Goal: Transaction & Acquisition: Purchase product/service

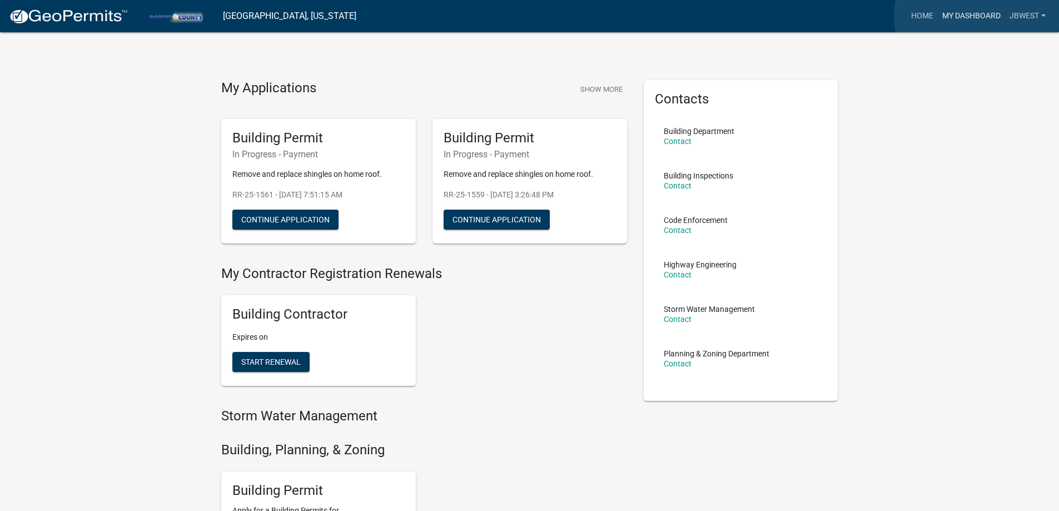
click at [979, 16] on link "My Dashboard" at bounding box center [971, 16] width 67 height 21
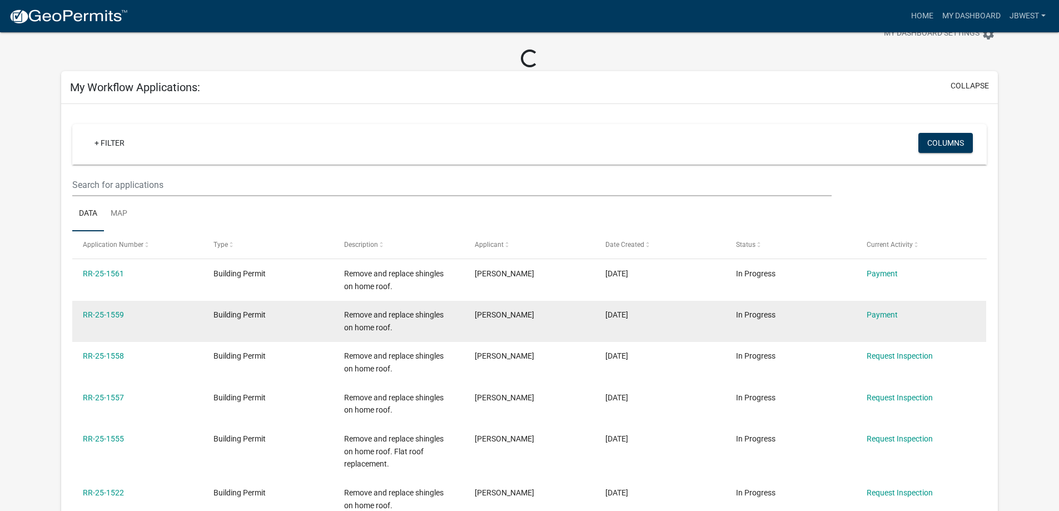
scroll to position [56, 0]
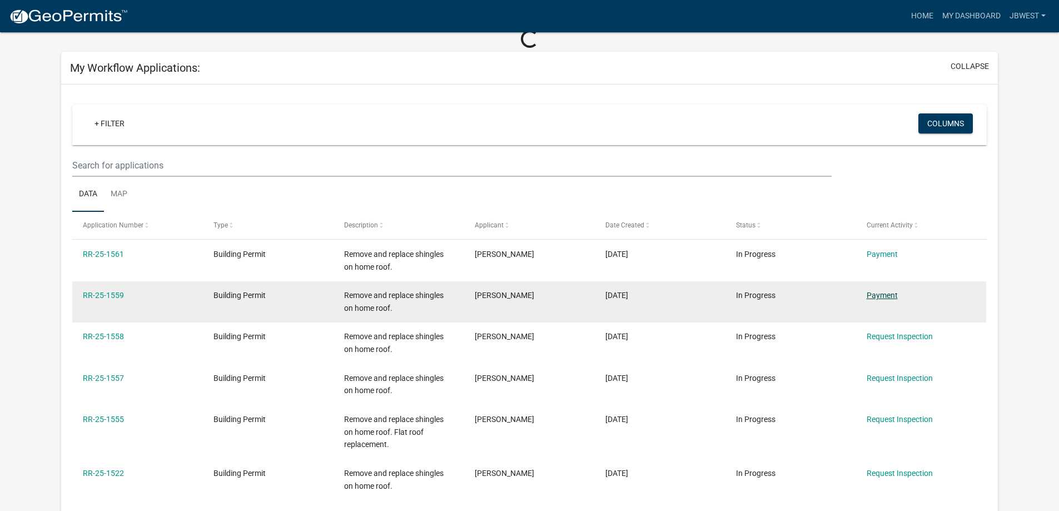
click at [873, 295] on link "Payment" at bounding box center [882, 295] width 31 height 9
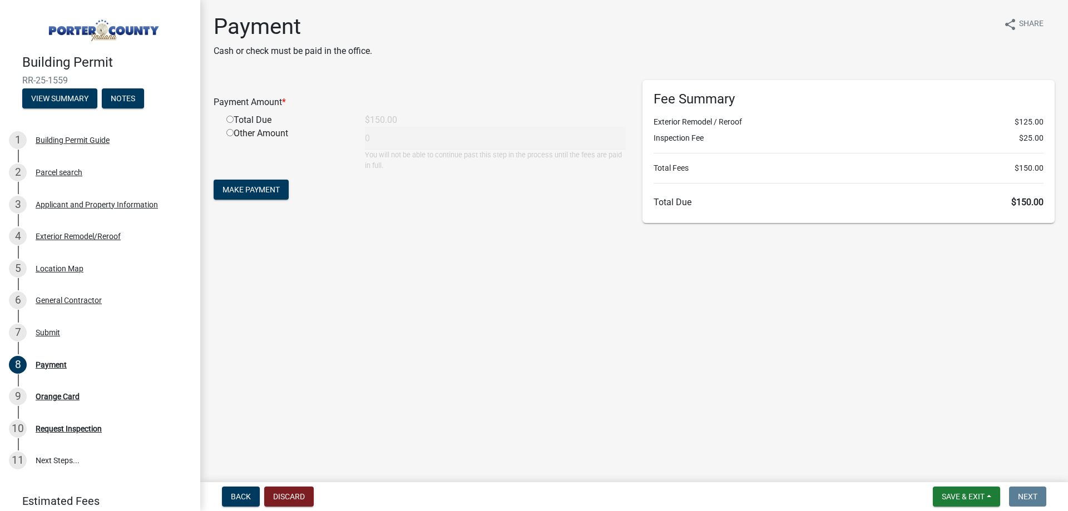
click at [233, 116] on input "radio" at bounding box center [229, 119] width 7 height 7
radio input "true"
type input "150"
click at [261, 186] on span "Make Payment" at bounding box center [250, 189] width 57 height 9
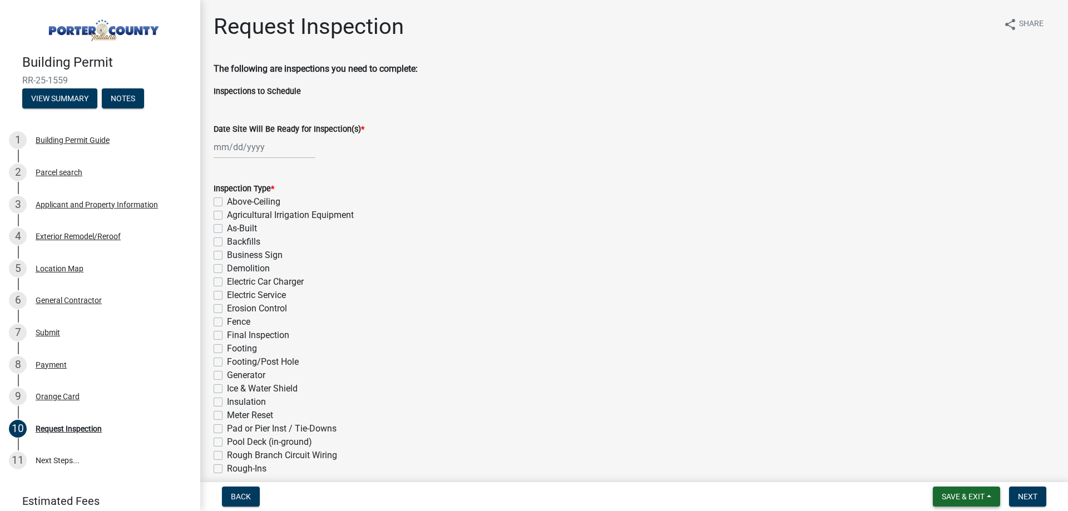
click at [973, 496] on span "Save & Exit" at bounding box center [963, 496] width 43 height 9
click at [963, 473] on button "Save & Exit" at bounding box center [955, 467] width 89 height 27
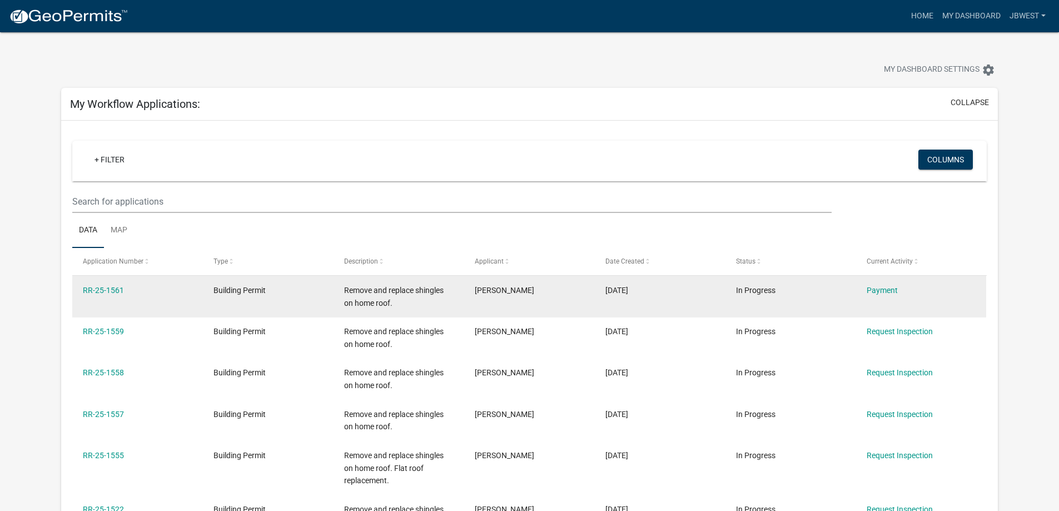
click at [889, 295] on div "Payment" at bounding box center [921, 290] width 109 height 13
click at [889, 290] on link "Payment" at bounding box center [882, 290] width 31 height 9
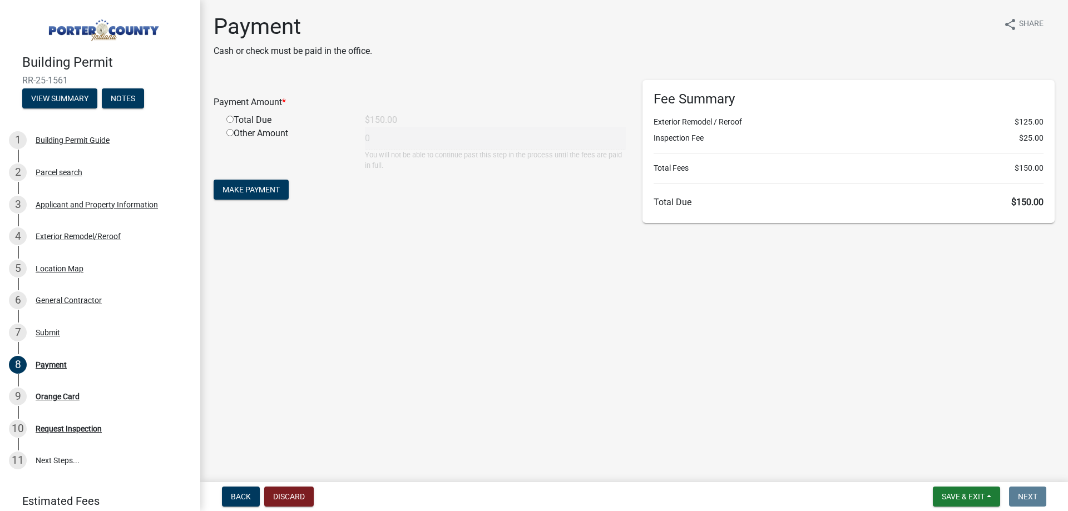
click at [235, 119] on div "Total Due" at bounding box center [287, 119] width 138 height 13
click at [232, 119] on div "Total Due" at bounding box center [287, 119] width 138 height 13
click at [232, 119] on input "radio" at bounding box center [229, 119] width 7 height 7
radio input "true"
type input "150"
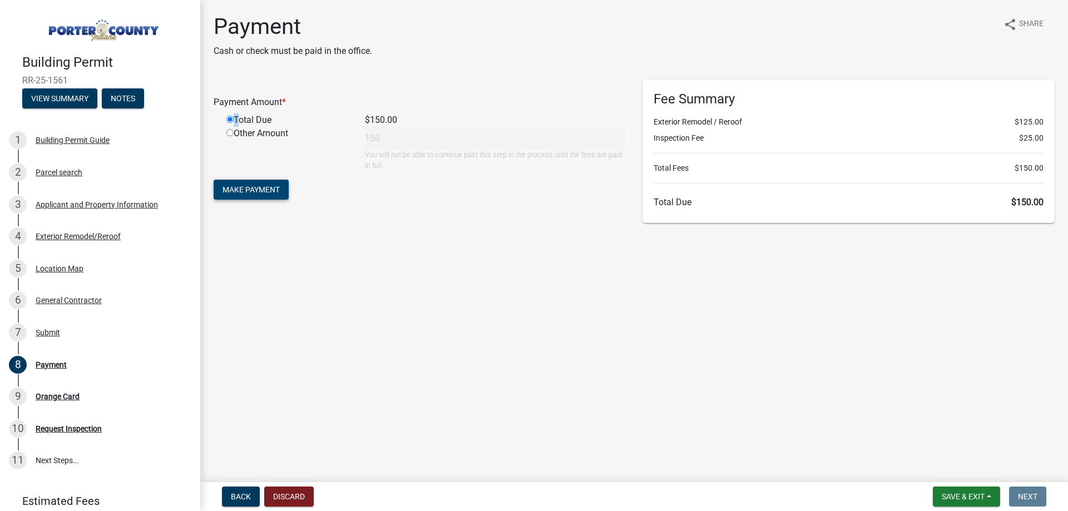
click at [232, 186] on span "Make Payment" at bounding box center [250, 189] width 57 height 9
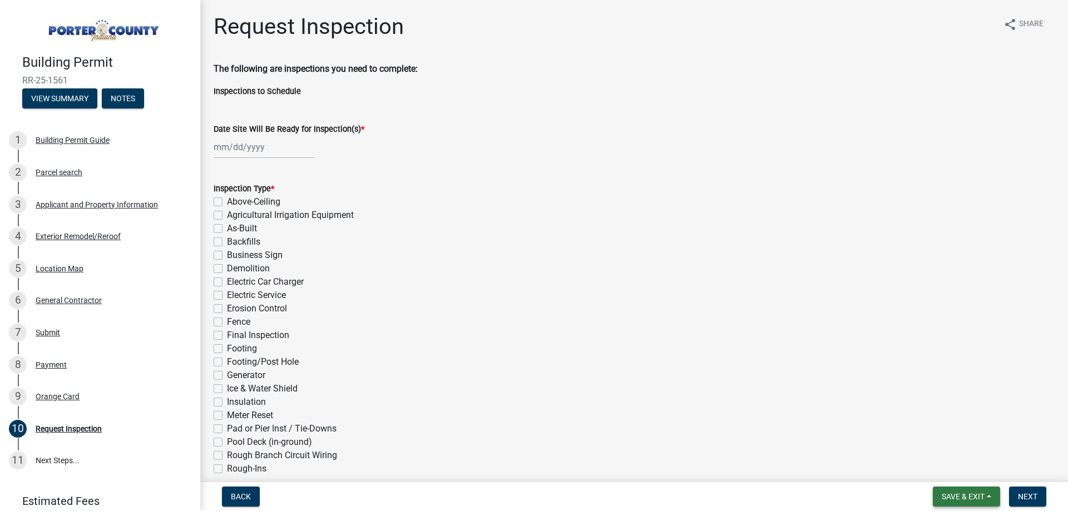
click at [960, 497] on span "Save & Exit" at bounding box center [963, 496] width 43 height 9
drag, startPoint x: 945, startPoint y: 466, endPoint x: 938, endPoint y: 467, distance: 7.9
click at [947, 466] on button "Save & Exit" at bounding box center [955, 467] width 89 height 27
